Goal: Information Seeking & Learning: Check status

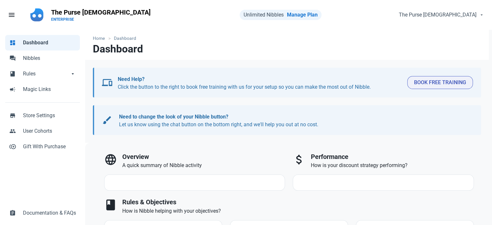
select select "7d"
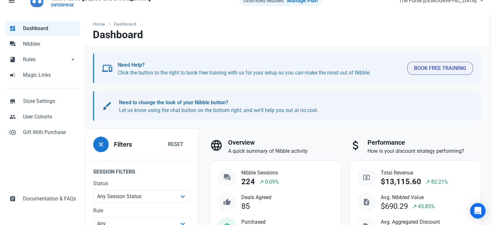
scroll to position [14, 0]
click at [36, 43] on span "Nibbles" at bounding box center [49, 44] width 53 height 8
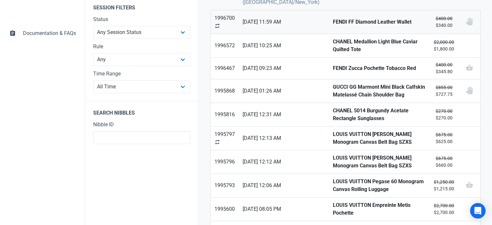
scroll to position [178, 0]
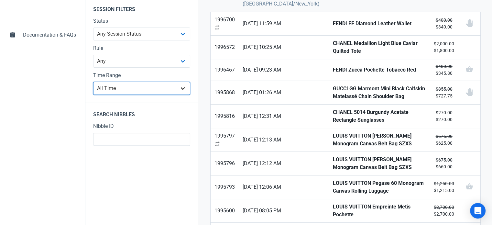
click at [162, 88] on select "All Time Last day Last 7 days Last 30 days Last 90 days Last 180 days Last 365 …" at bounding box center [141, 88] width 97 height 13
select select "90d"
click at [93, 95] on select "All Time Last day Last 7 days Last 30 days Last 90 days Last 180 days Last 365 …" at bounding box center [141, 88] width 97 height 13
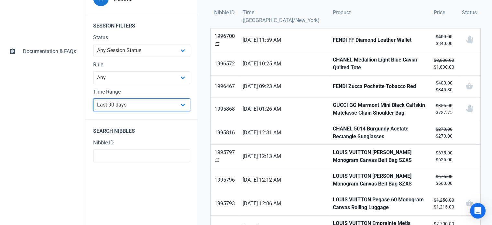
scroll to position [162, 0]
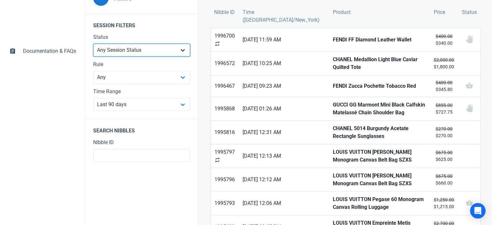
click at [148, 51] on select "Any Session Status Abandoned - negotiated Abandoned - after final offer Abandon…" at bounding box center [141, 50] width 97 height 13
click at [146, 28] on legend "Session Filters" at bounding box center [141, 24] width 113 height 20
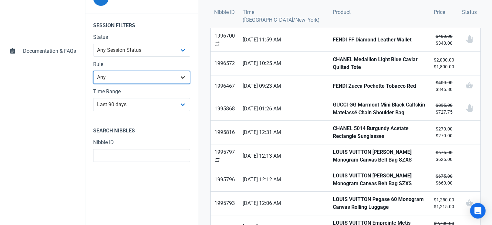
click at [134, 79] on select "Any Clearance New Arrivals" at bounding box center [141, 77] width 97 height 13
select select "4473"
click at [93, 84] on select "Any Clearance New Arrivals" at bounding box center [141, 77] width 97 height 13
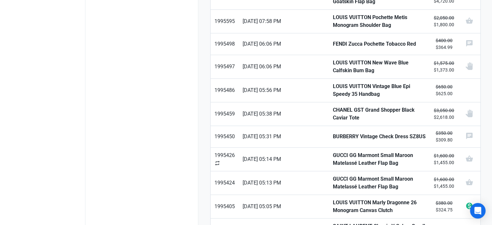
scroll to position [448, 0]
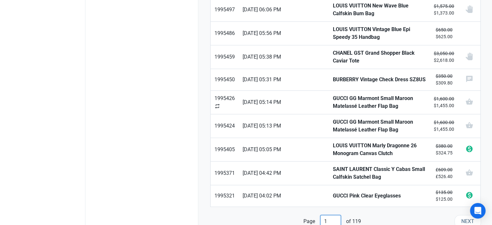
click at [333, 215] on input "1" at bounding box center [330, 221] width 21 height 13
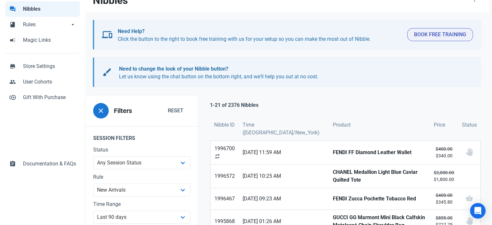
scroll to position [141, 0]
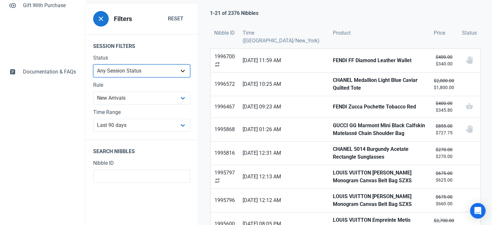
click at [128, 72] on select "Any Session Status Abandoned - negotiated Abandoned - after final offer Abandon…" at bounding box center [141, 70] width 97 height 13
click at [93, 77] on select "Any Session Status Abandoned - negotiated Abandoned - after final offer Abandon…" at bounding box center [141, 70] width 97 height 13
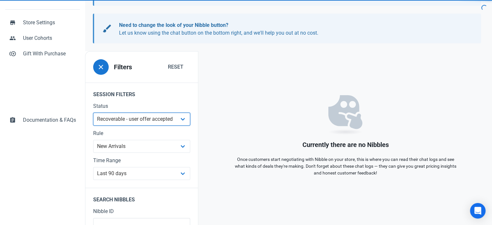
scroll to position [98, 0]
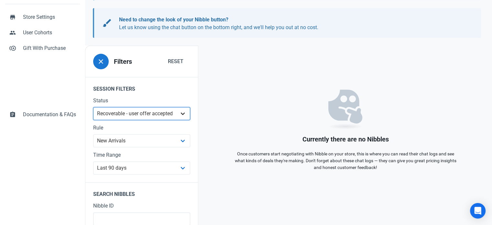
click at [144, 118] on select "Any Session Status Abandoned - negotiated Abandoned - after final offer Abandon…" at bounding box center [141, 113] width 97 height 13
select select "purchased"
click at [93, 120] on select "Any Session Status Abandoned - negotiated Abandoned - after final offer Abandon…" at bounding box center [141, 113] width 97 height 13
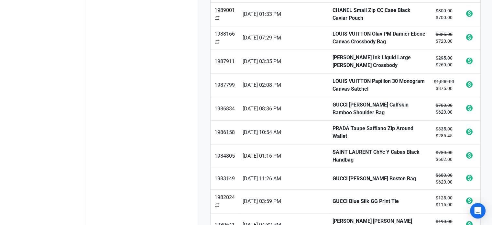
scroll to position [448, 0]
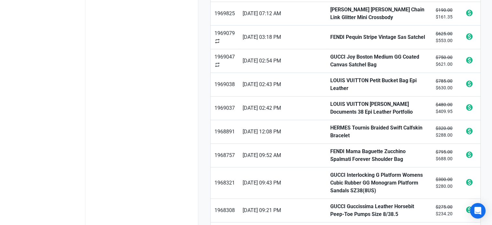
scroll to position [454, 0]
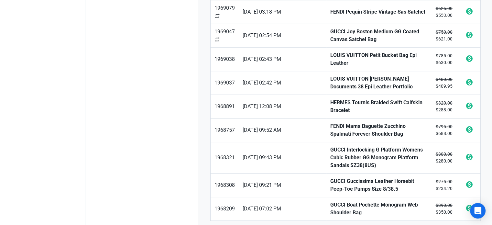
type input "3"
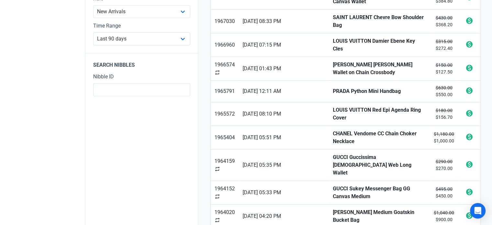
scroll to position [227, 0]
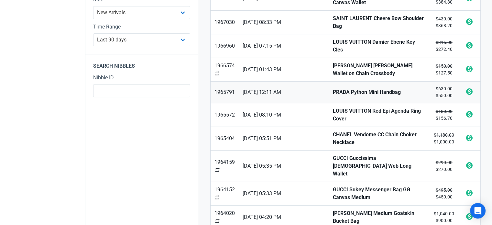
click at [358, 82] on link "PRADA Python Mini Handbag" at bounding box center [379, 92] width 101 height 21
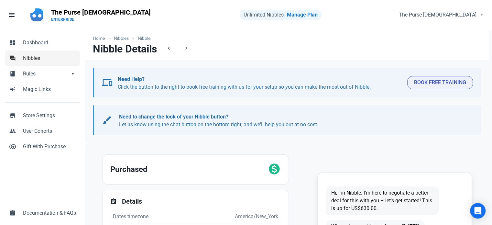
click at [36, 59] on span "Nibbles" at bounding box center [49, 58] width 53 height 8
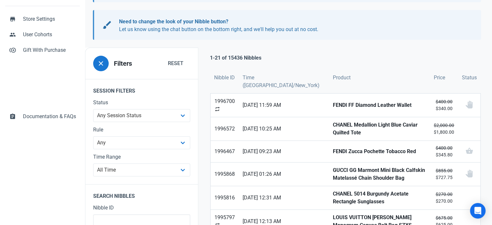
scroll to position [149, 0]
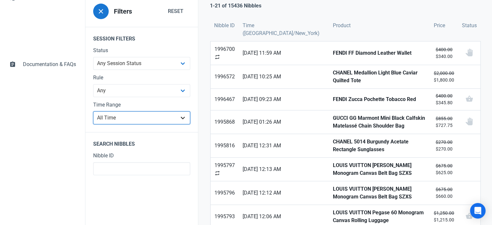
click at [133, 119] on select "All Time Last day Last 7 days Last 30 days Last 90 days Last 180 days Last 365 …" at bounding box center [141, 117] width 97 height 13
select select "90d"
click at [93, 124] on select "All Time Last day Last 7 days Last 30 days Last 90 days Last 180 days Last 365 …" at bounding box center [141, 117] width 97 height 13
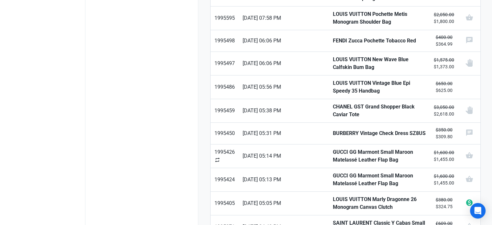
scroll to position [450, 0]
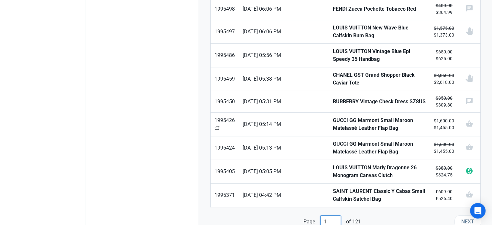
click at [329, 215] on input "1" at bounding box center [330, 221] width 21 height 13
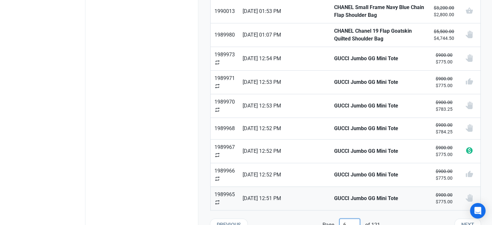
scroll to position [452, 0]
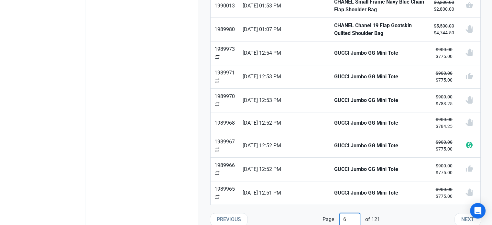
click at [349, 213] on input "6" at bounding box center [350, 219] width 21 height 13
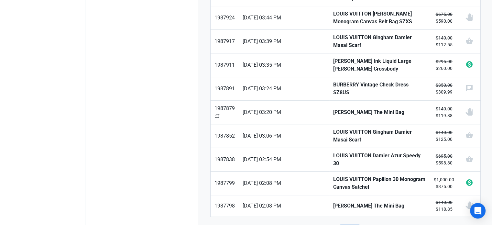
scroll to position [446, 0]
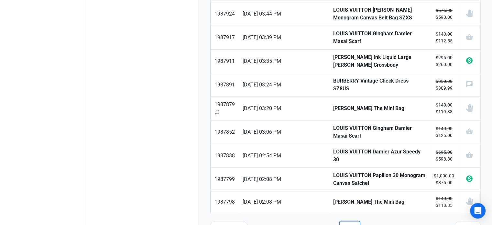
click at [358, 221] on input "10" at bounding box center [350, 227] width 21 height 13
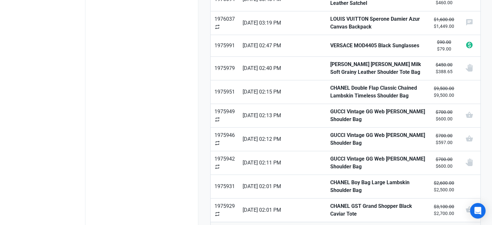
scroll to position [452, 0]
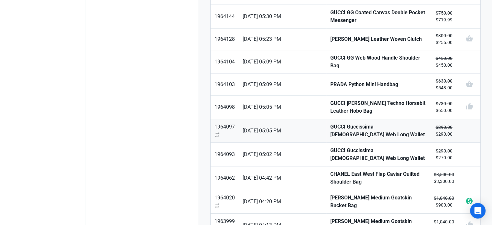
scroll to position [448, 0]
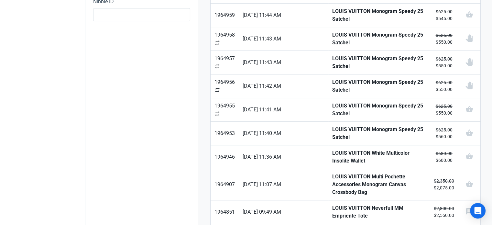
scroll to position [450, 0]
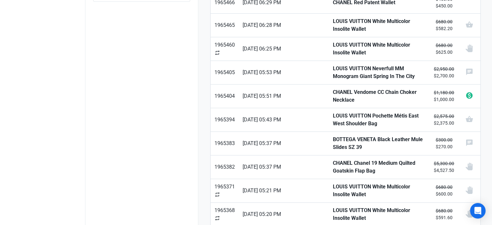
scroll to position [444, 0]
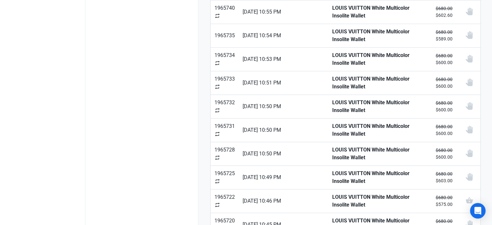
scroll to position [454, 0]
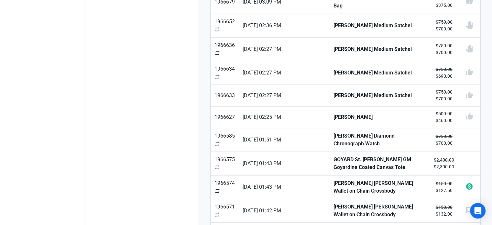
scroll to position [452, 0]
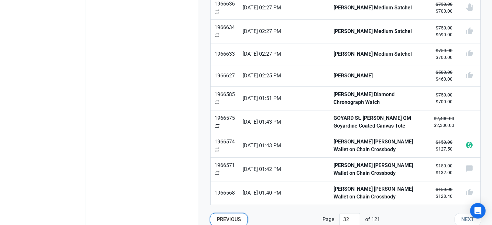
click at [223, 217] on button "Previous" at bounding box center [229, 219] width 38 height 13
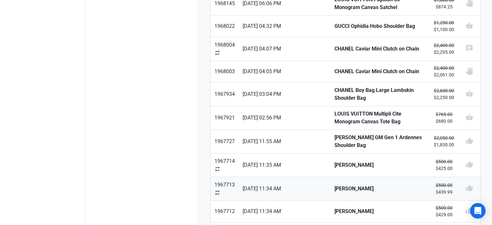
scroll to position [452, 0]
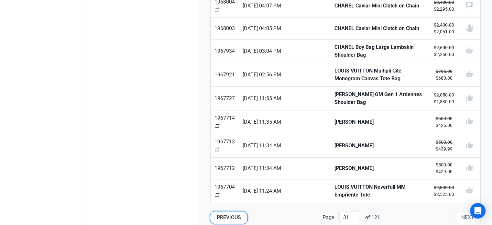
click at [220, 214] on span "Previous" at bounding box center [229, 218] width 24 height 8
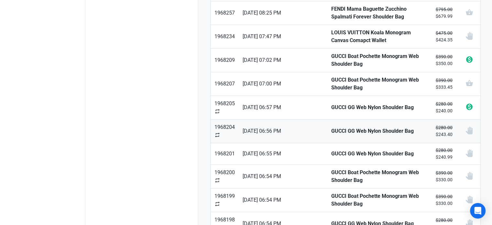
scroll to position [456, 0]
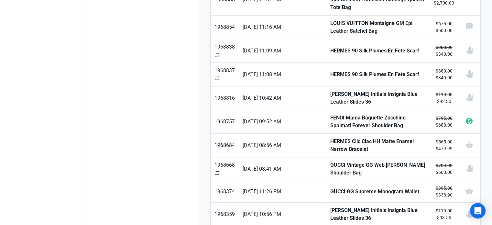
scroll to position [454, 0]
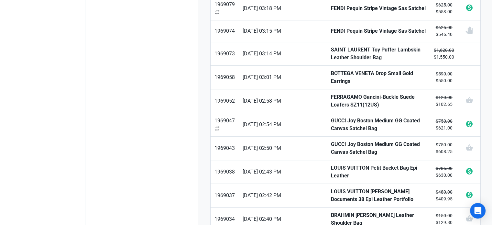
scroll to position [450, 0]
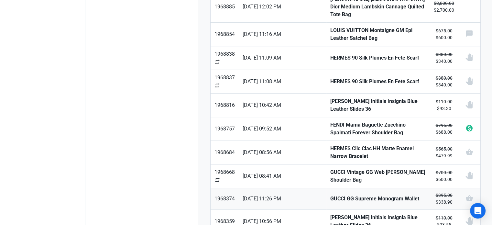
scroll to position [454, 0]
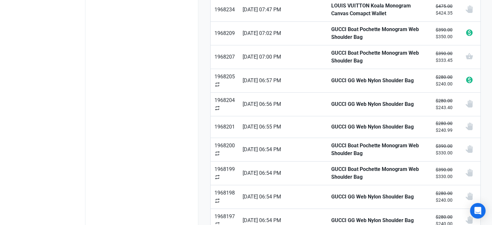
scroll to position [456, 0]
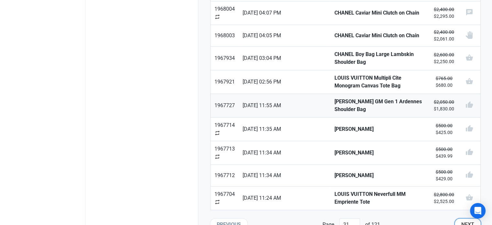
scroll to position [452, 0]
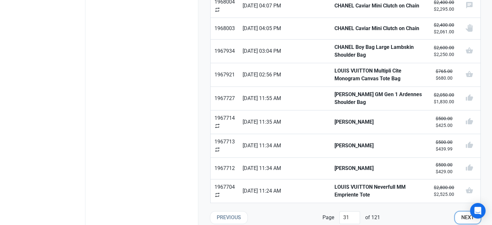
click at [466, 214] on span "Next" at bounding box center [468, 218] width 13 height 8
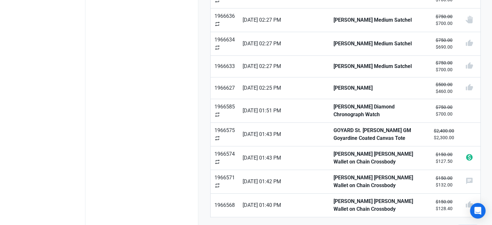
scroll to position [452, 0]
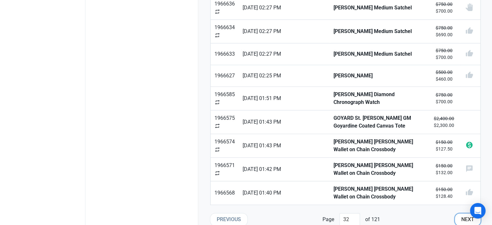
click at [464, 216] on span "Next" at bounding box center [468, 220] width 13 height 8
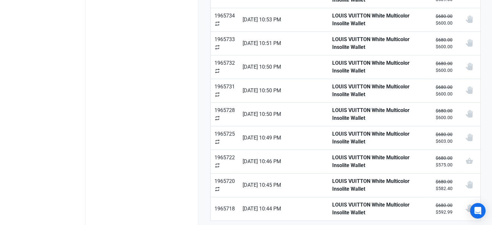
scroll to position [453, 0]
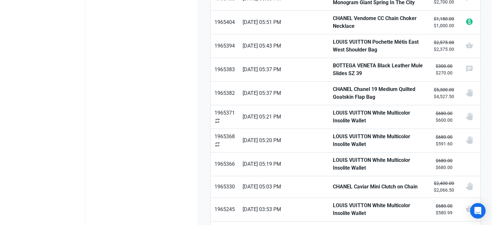
scroll to position [444, 0]
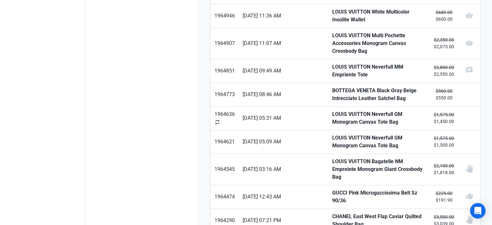
scroll to position [450, 0]
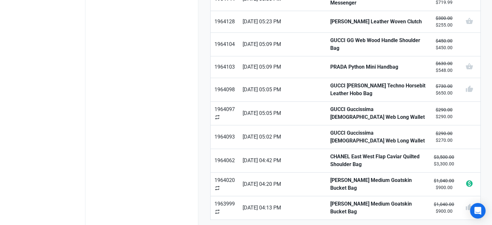
scroll to position [448, 0]
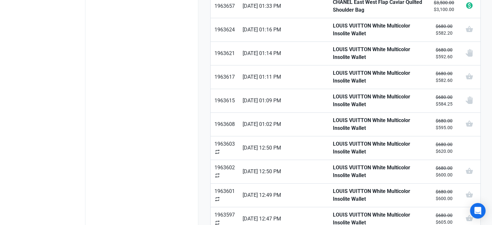
scroll to position [442, 0]
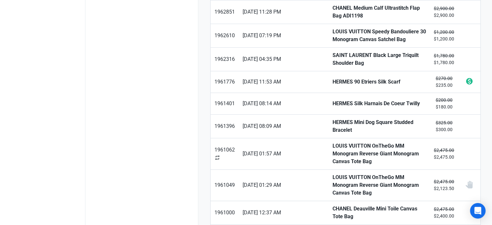
scroll to position [448, 0]
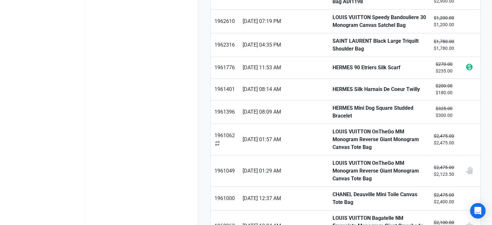
type input "39"
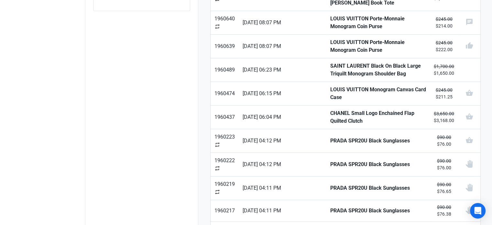
scroll to position [313, 0]
click at [297, 113] on span "[DATE] 06:04 PM" at bounding box center [283, 117] width 80 height 8
